Goal: Find specific page/section: Find specific page/section

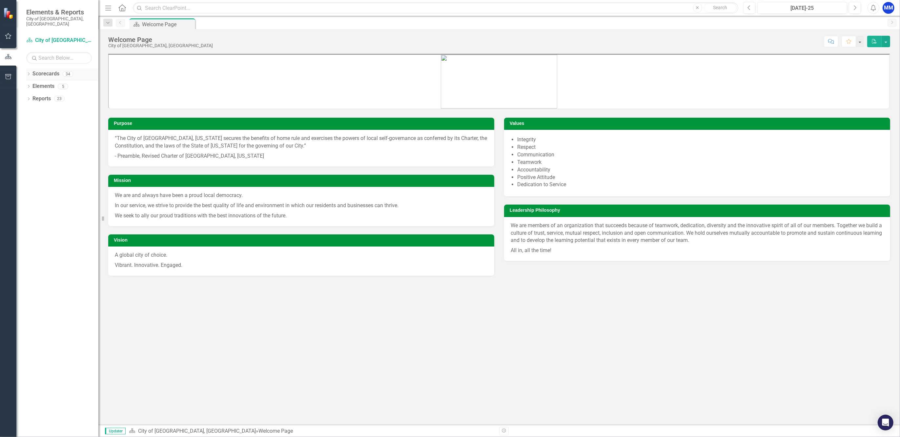
click at [28, 73] on icon "Dropdown" at bounding box center [28, 75] width 5 height 4
click at [32, 96] on icon "Dropdown" at bounding box center [32, 98] width 5 height 4
click at [31, 77] on div "Dropdown Scorecards 34 Dropdown City of [GEOGRAPHIC_DATA], [GEOGRAPHIC_DATA] Ci…" at bounding box center [62, 125] width 72 height 112
click at [32, 84] on div "Dropdown" at bounding box center [32, 87] width 5 height 6
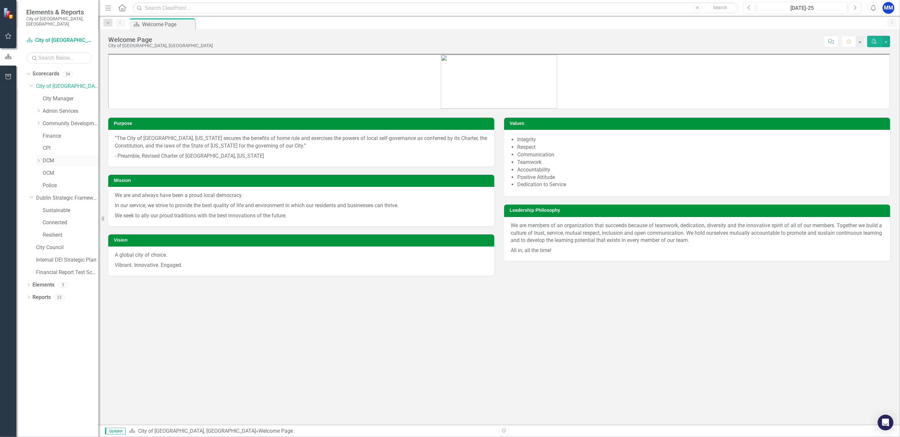
click at [38, 159] on icon "Dropdown" at bounding box center [38, 161] width 5 height 4
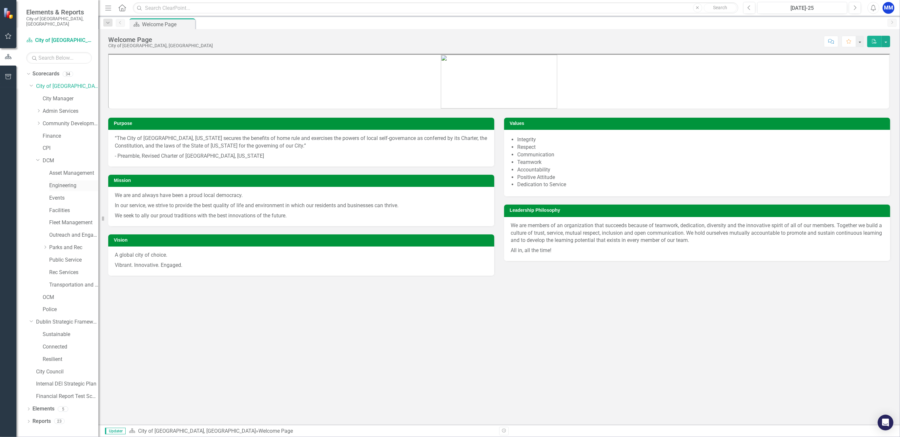
click at [54, 182] on link "Engineering" at bounding box center [73, 186] width 49 height 8
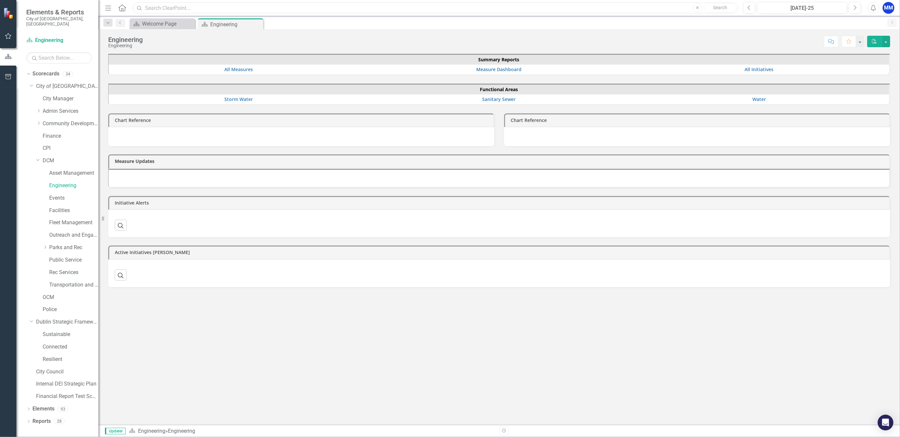
drag, startPoint x: 278, startPoint y: 11, endPoint x: 269, endPoint y: 17, distance: 10.0
click at [277, 11] on input "text" at bounding box center [436, 7] width 606 height 11
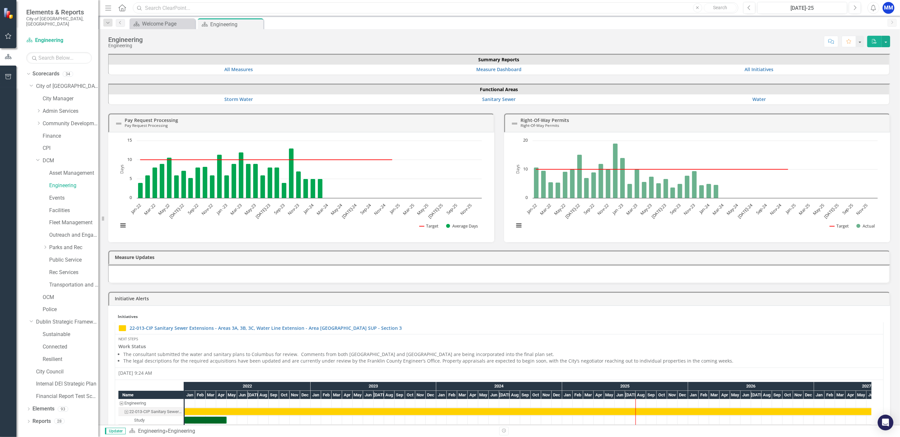
click at [163, 10] on input "text" at bounding box center [436, 7] width 606 height 11
click at [160, 10] on input "text" at bounding box center [436, 7] width 606 height 11
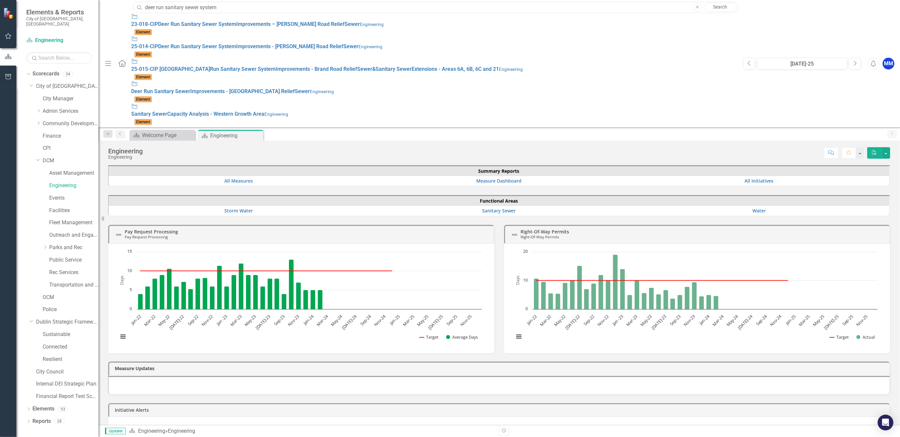
type input "deer run sanitary sewer system"
drag, startPoint x: 169, startPoint y: 29, endPoint x: 227, endPoint y: 36, distance: 58.8
click at [227, 43] on span "25-014-CIP Deer Run Sanitary Sewer System Improvements - [PERSON_NAME] Road Rel…" at bounding box center [244, 46] width 227 height 6
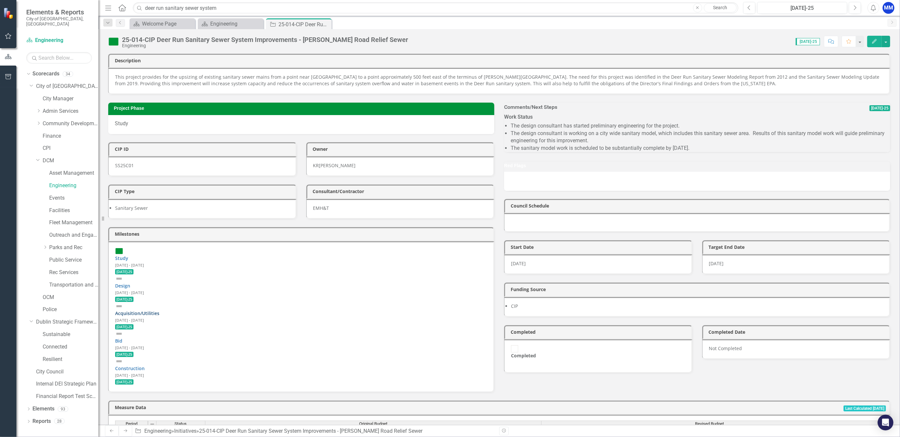
drag, startPoint x: 200, startPoint y: 289, endPoint x: 136, endPoint y: 287, distance: 63.7
click at [137, 302] on div "Acquisition/Utilities [DATE] - [DATE] [DATE]-25" at bounding box center [301, 316] width 372 height 28
drag, startPoint x: 167, startPoint y: 289, endPoint x: 223, endPoint y: 281, distance: 55.9
click at [223, 281] on div "Study [DATE] - [DATE] [DATE]-25 Design [DATE] - [DATE] [DATE]-25 Acquisition/Ut…" at bounding box center [301, 316] width 386 height 151
drag, startPoint x: 220, startPoint y: 282, endPoint x: 198, endPoint y: 284, distance: 22.1
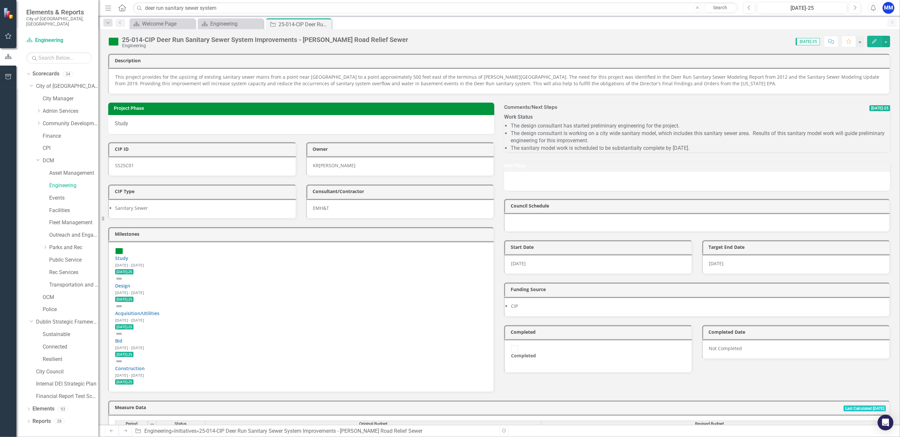
click at [216, 302] on div "Acquisition/Utilities [DATE] - [DATE] [DATE]-25" at bounding box center [301, 316] width 372 height 28
drag, startPoint x: 197, startPoint y: 284, endPoint x: 128, endPoint y: 280, distance: 69.0
click at [141, 302] on div "Acquisition/Utilities [DATE] - [DATE] [DATE]-25" at bounding box center [301, 316] width 372 height 28
